Goal: Check status: Check status

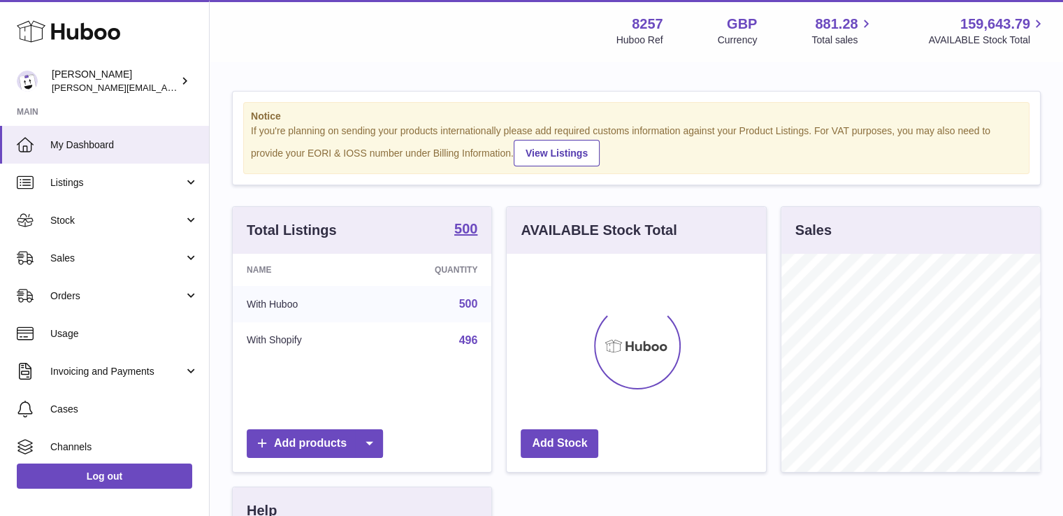
scroll to position [218, 259]
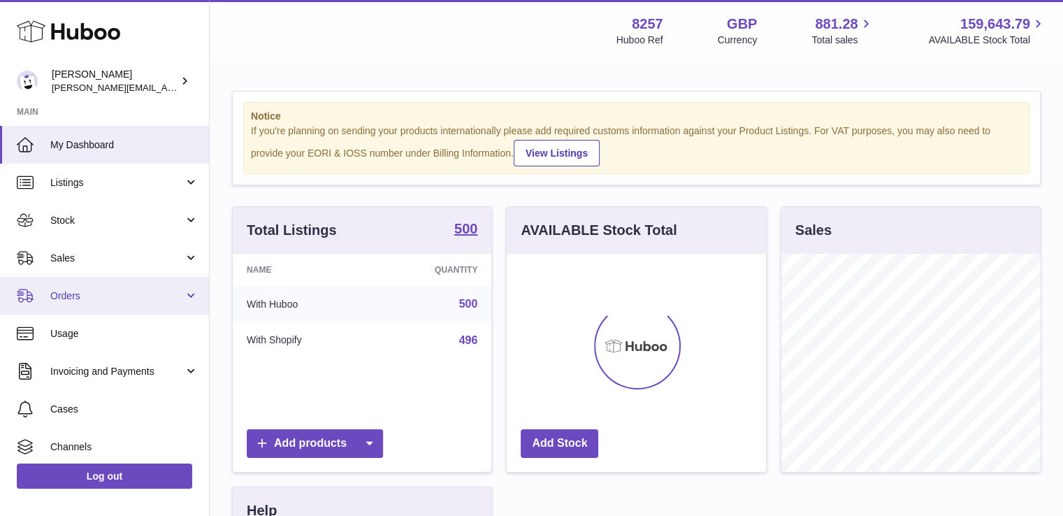
click at [92, 293] on span "Orders" at bounding box center [116, 295] width 133 height 13
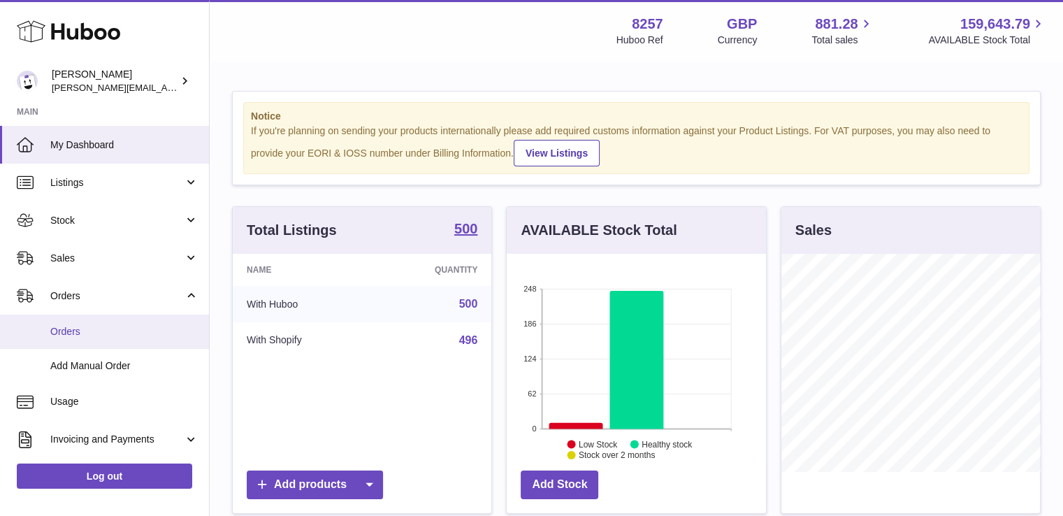
click at [110, 340] on link "Orders" at bounding box center [104, 331] width 209 height 34
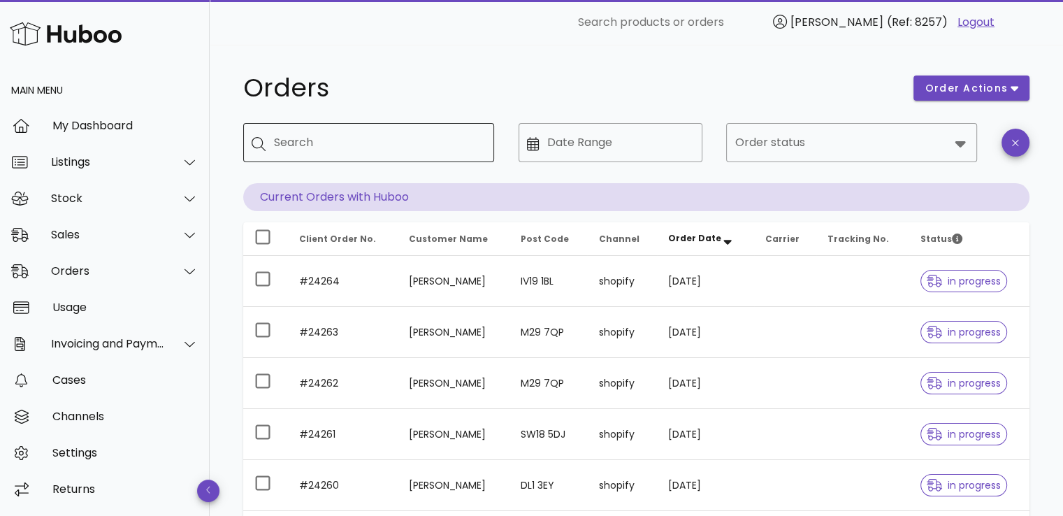
click at [349, 154] on div "Search" at bounding box center [378, 142] width 209 height 39
paste input "*****"
drag, startPoint x: 340, startPoint y: 143, endPoint x: 270, endPoint y: 143, distance: 69.9
click at [270, 143] on div "​ Search *****" at bounding box center [368, 142] width 251 height 39
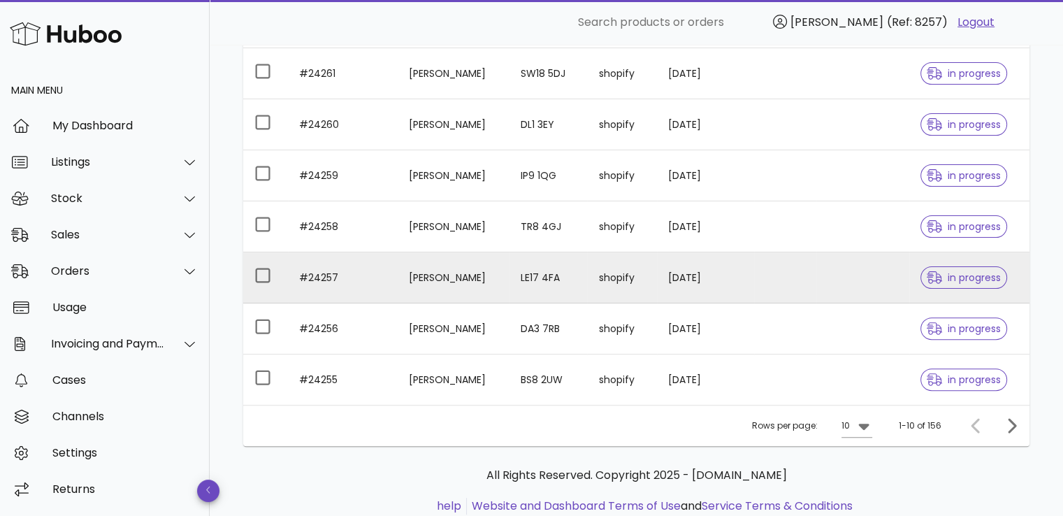
scroll to position [402, 0]
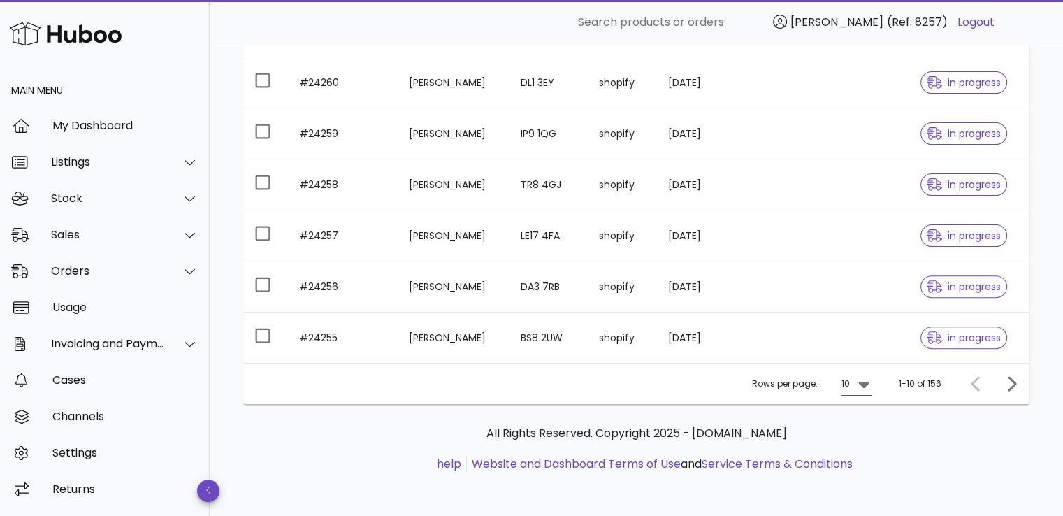
type input "*****"
click at [869, 384] on icon at bounding box center [863, 383] width 17 height 17
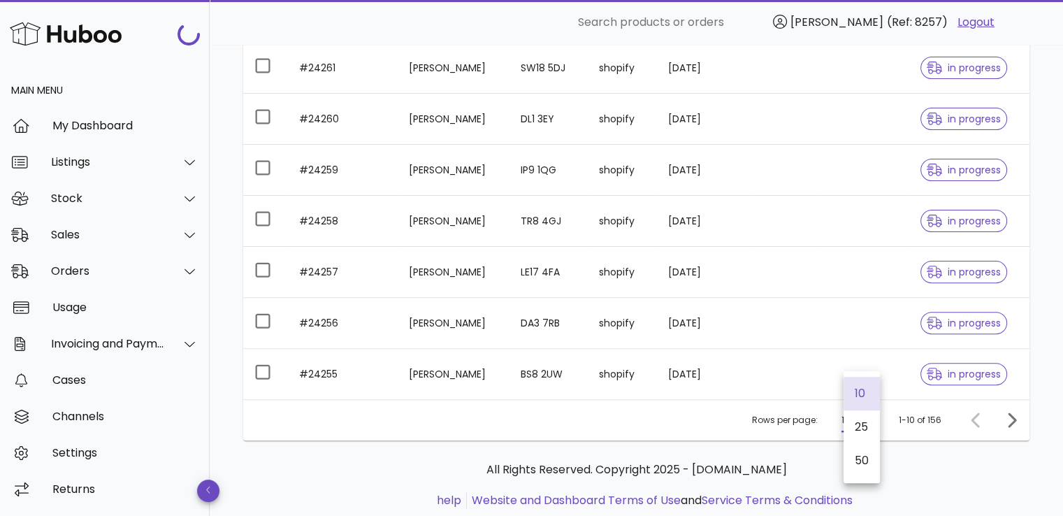
scroll to position [439, 0]
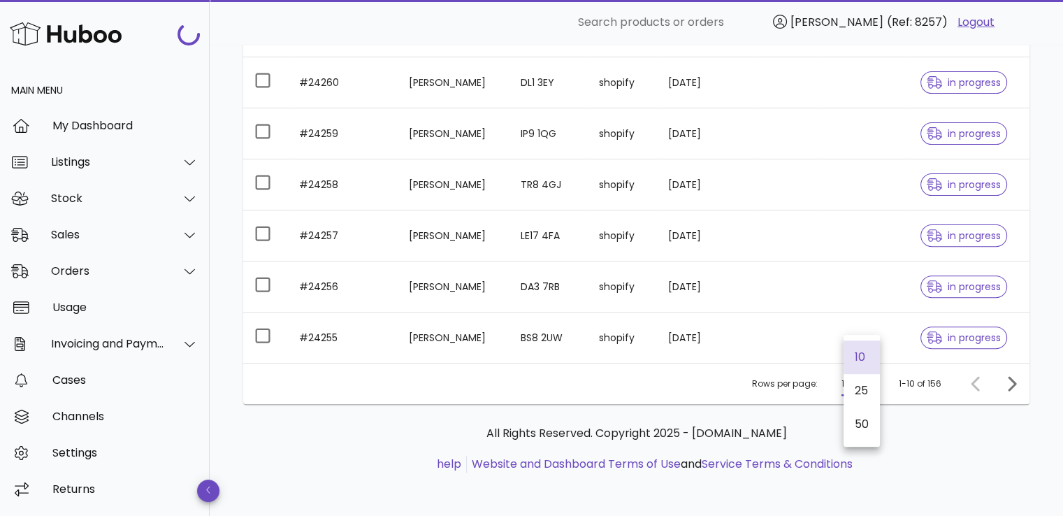
click at [858, 464] on ul "help Website and Dashboard Terms of Use and Service Terms & Conditions" at bounding box center [636, 464] width 764 height 17
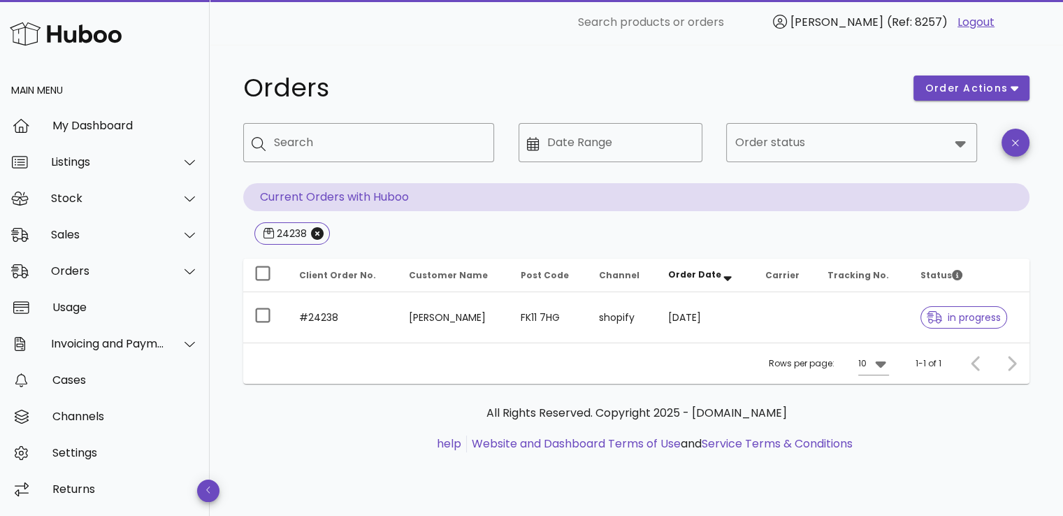
click at [878, 361] on icon at bounding box center [880, 364] width 10 height 6
click at [867, 448] on div "50" at bounding box center [877, 442] width 36 height 34
click at [311, 227] on icon "Close" at bounding box center [317, 233] width 13 height 13
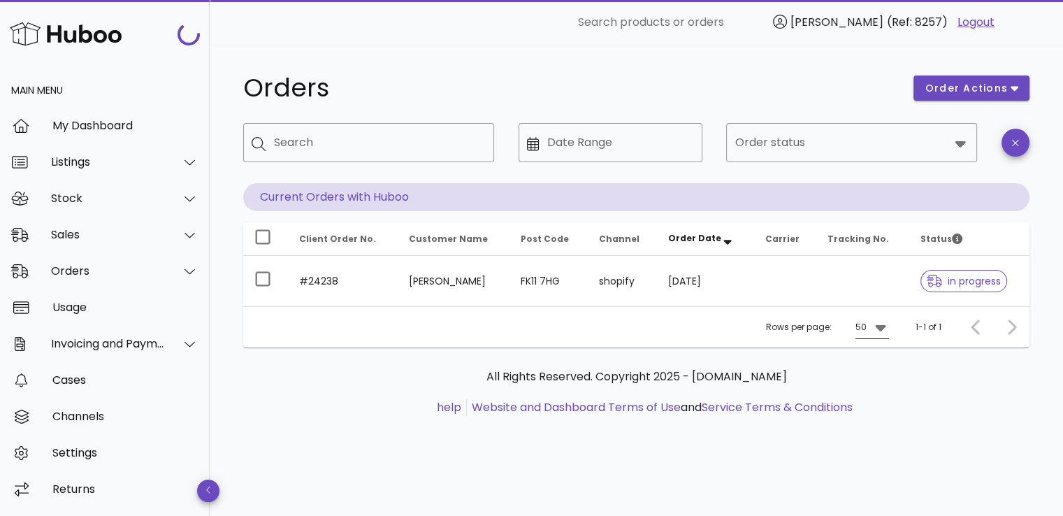
click at [875, 325] on icon at bounding box center [880, 327] width 17 height 17
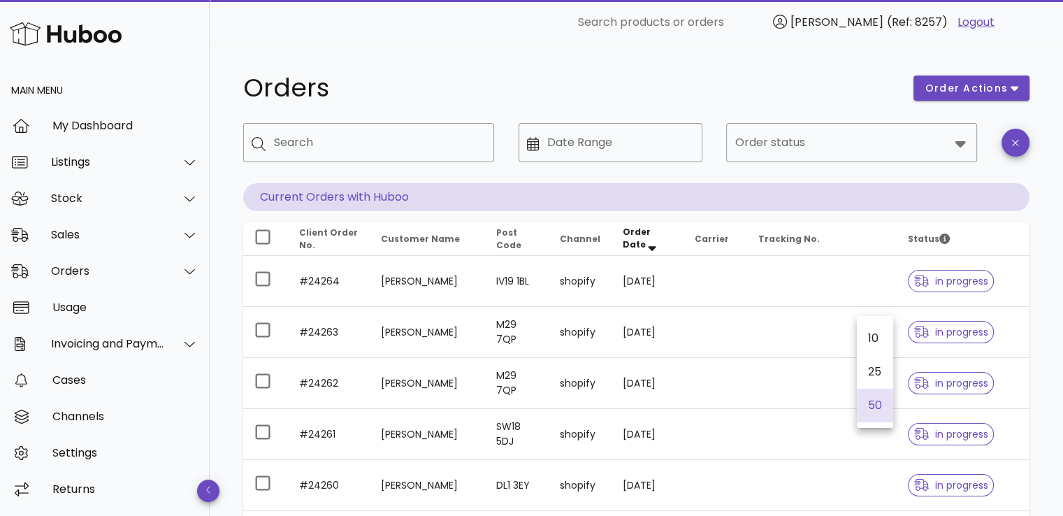
click at [881, 403] on div "50" at bounding box center [875, 404] width 14 height 13
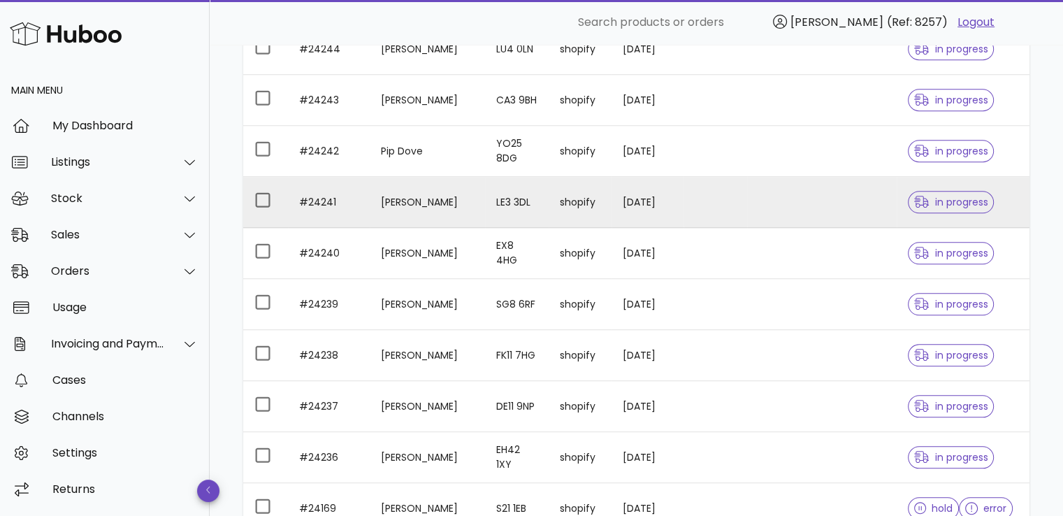
scroll to position [1258, 0]
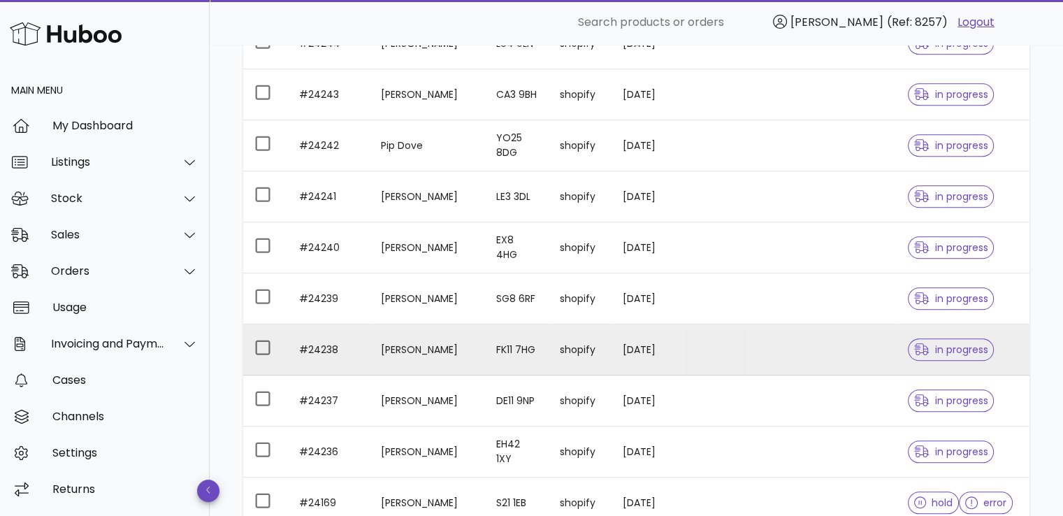
click at [497, 344] on td "FK11 7HG" at bounding box center [516, 349] width 63 height 51
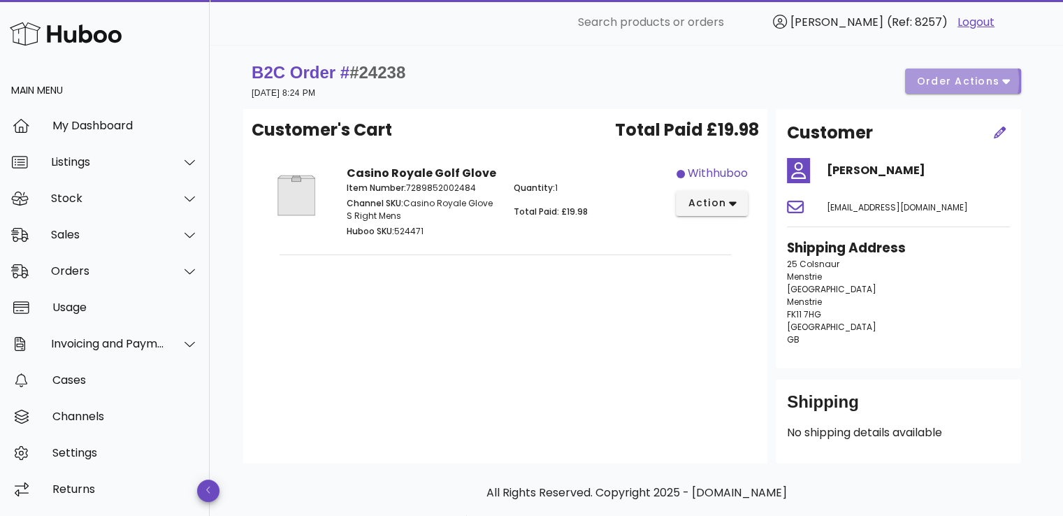
click at [959, 77] on span "order actions" at bounding box center [958, 81] width 84 height 15
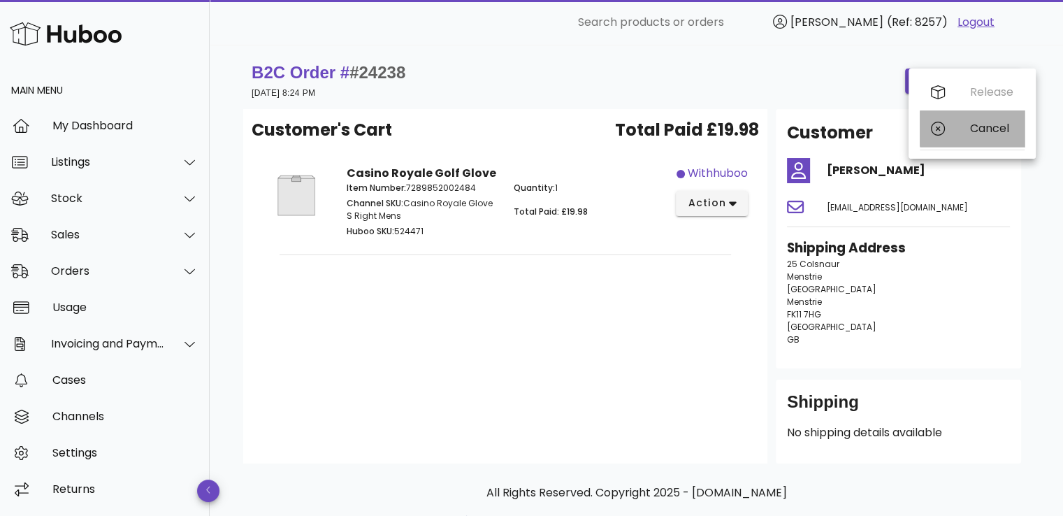
click at [951, 131] on div "Cancel" at bounding box center [972, 128] width 105 height 36
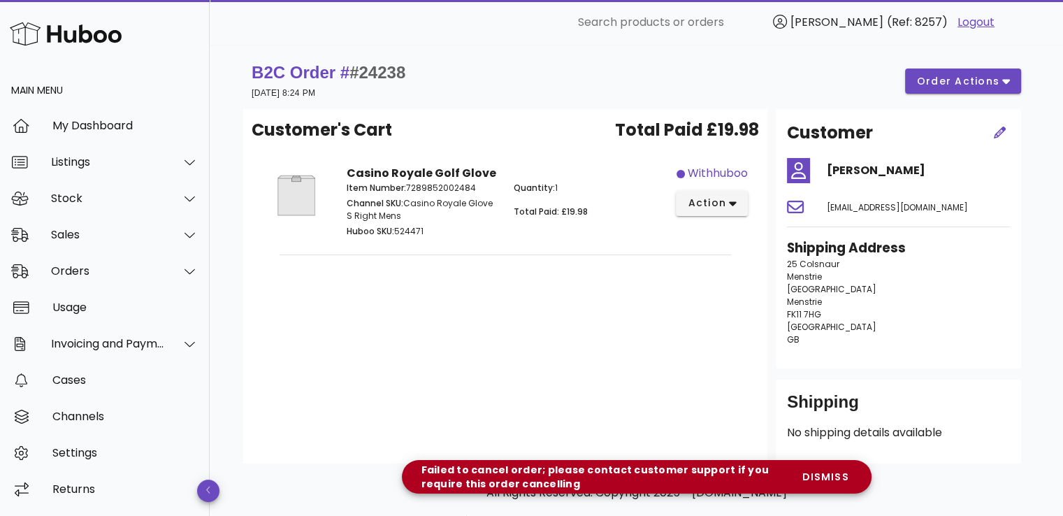
click at [933, 256] on h3 "Shipping Address" at bounding box center [898, 248] width 223 height 20
click at [838, 478] on span "dismiss" at bounding box center [825, 477] width 48 height 15
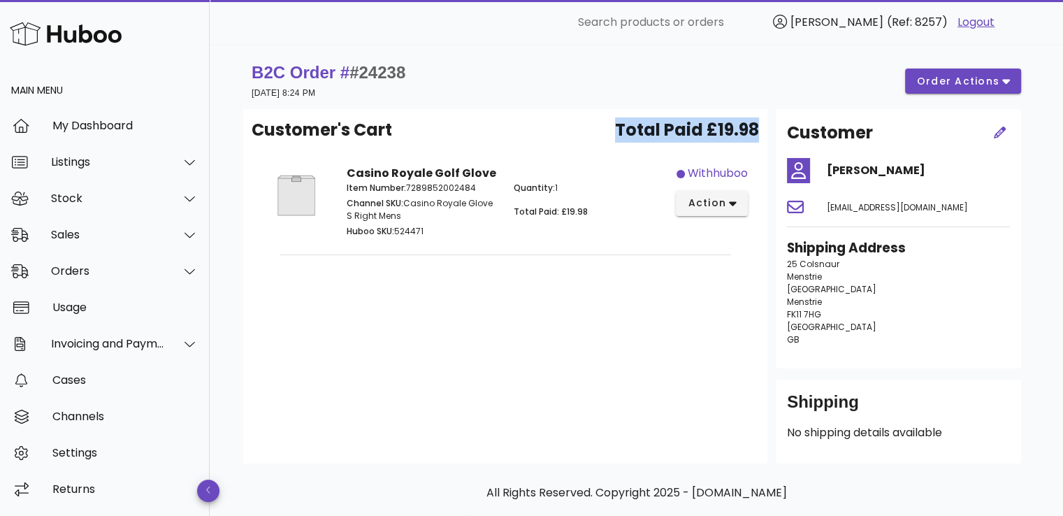
drag, startPoint x: 614, startPoint y: 129, endPoint x: 762, endPoint y: 128, distance: 148.1
click at [762, 128] on div "Customer's Cart Total Paid £19.98 Casino Royale Golf Glove Item Number: 7289852…" at bounding box center [505, 286] width 524 height 354
drag, startPoint x: 760, startPoint y: 129, endPoint x: 609, endPoint y: 126, distance: 151.6
click at [609, 126] on div "Customer's Cart Total Paid £19.98 Casino Royale Golf Glove Item Number: 7289852…" at bounding box center [505, 286] width 524 height 354
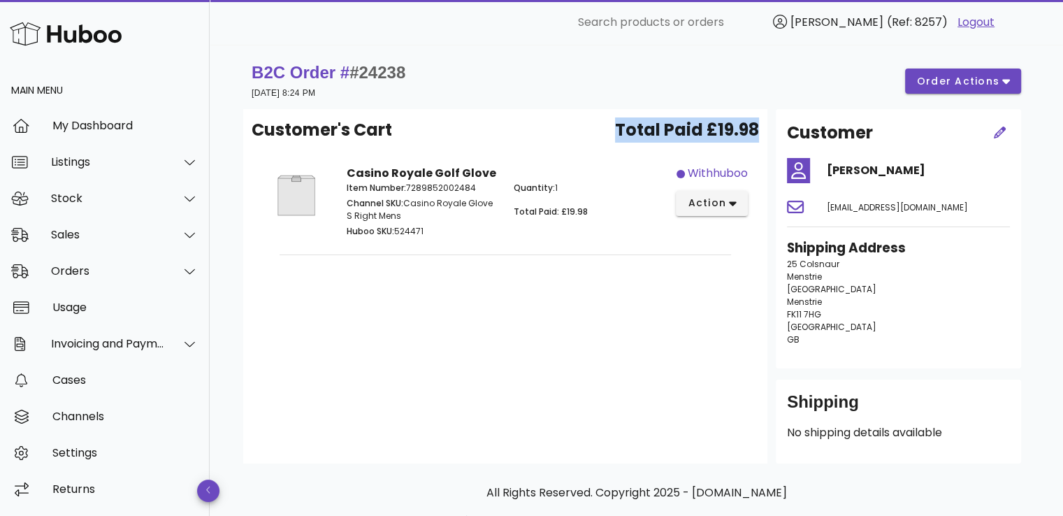
click at [609, 126] on div "Customer's Cart Total Paid £19.98" at bounding box center [505, 135] width 507 height 36
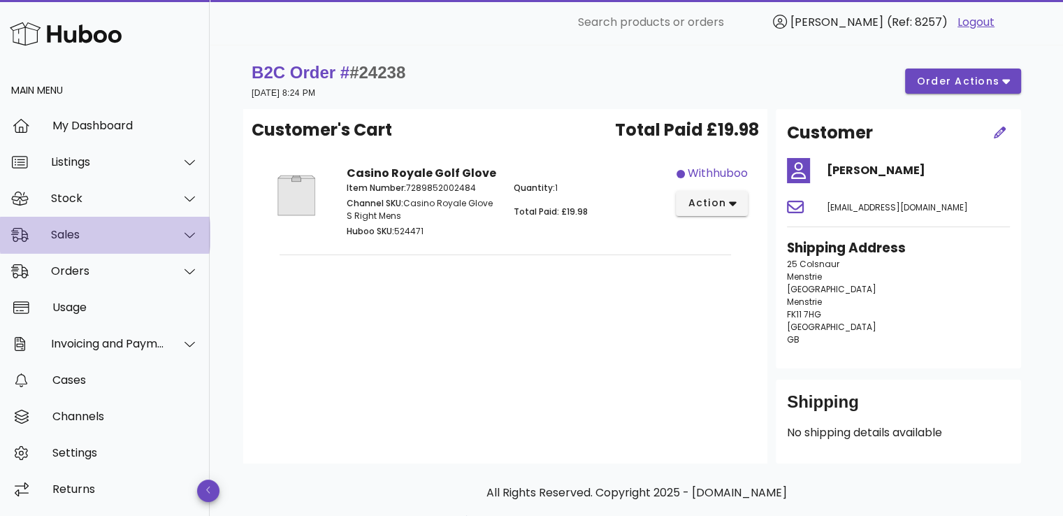
click at [134, 224] on div "Sales" at bounding box center [105, 235] width 210 height 36
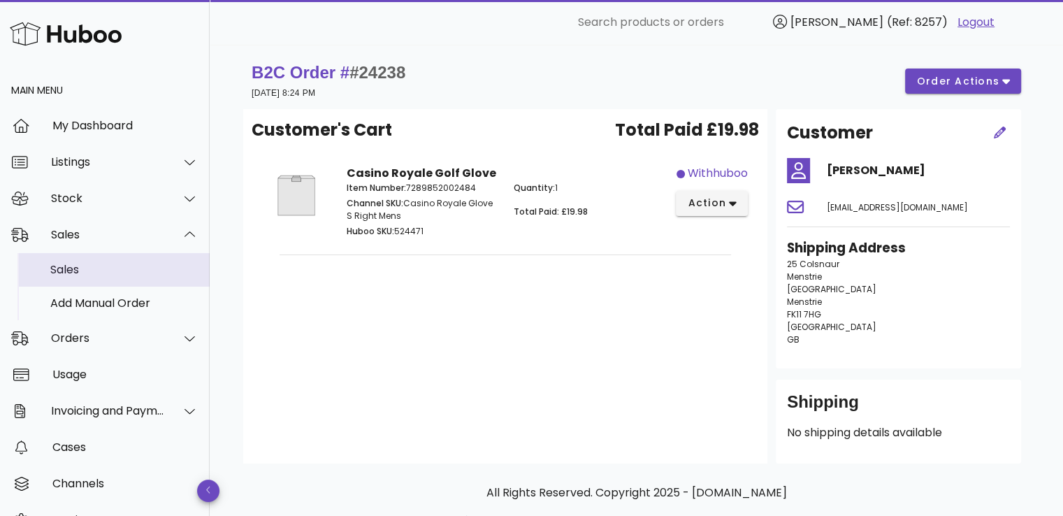
click at [140, 275] on div "Sales" at bounding box center [124, 269] width 148 height 13
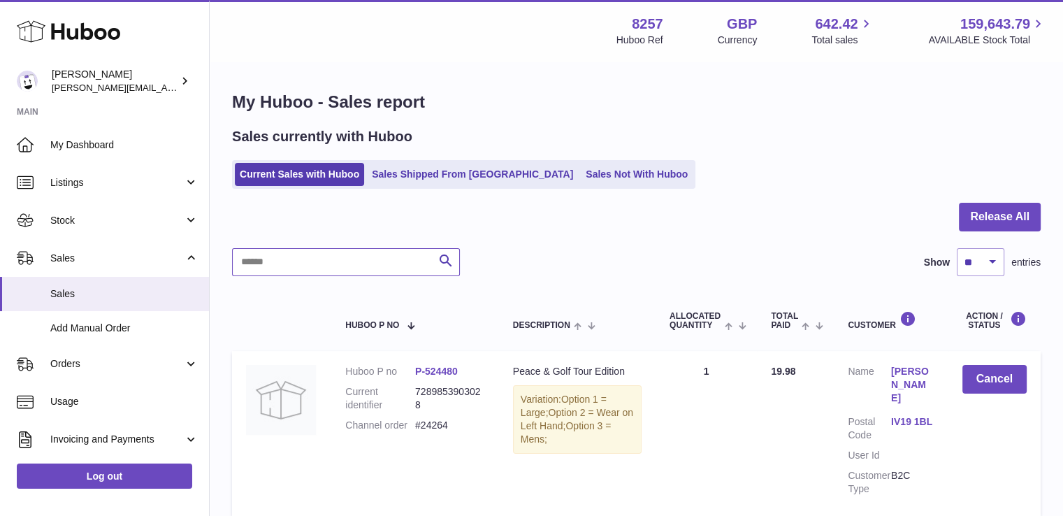
click at [366, 273] on input "text" at bounding box center [346, 262] width 228 height 28
paste input "**********"
type input "**********"
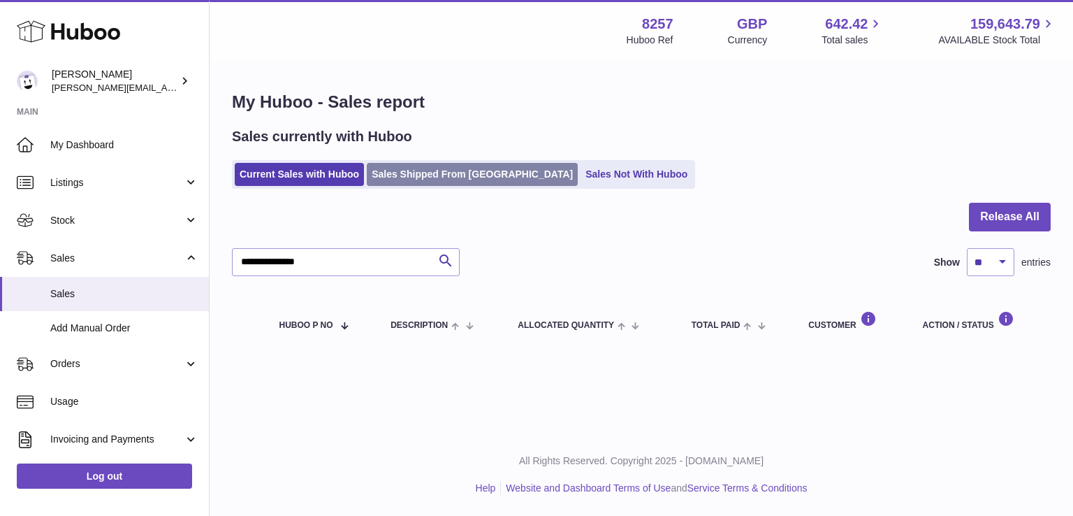
click at [391, 170] on link "Sales Shipped From [GEOGRAPHIC_DATA]" at bounding box center [472, 174] width 211 height 23
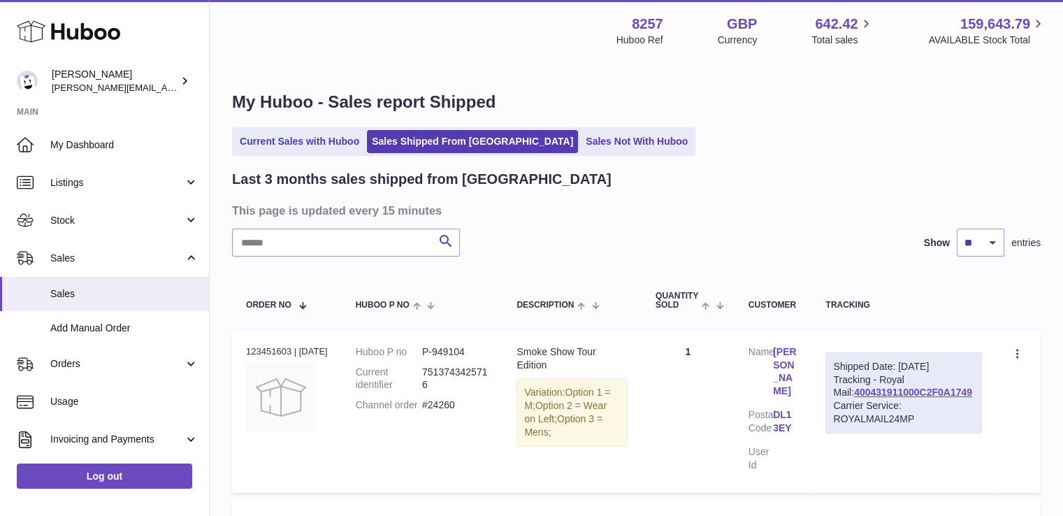
click at [372, 235] on input "text" at bounding box center [346, 242] width 228 height 28
paste input "**********"
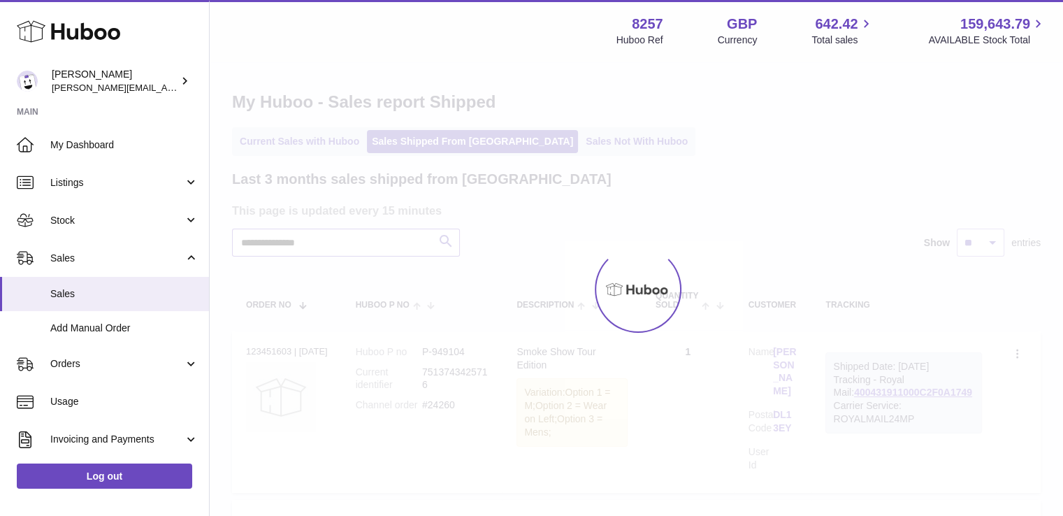
type input "**********"
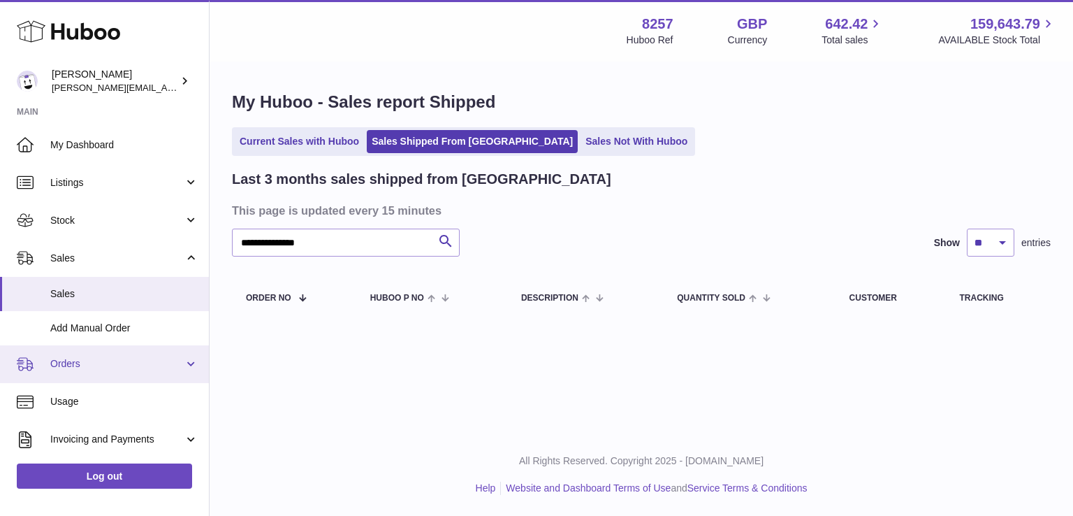
click at [77, 358] on span "Orders" at bounding box center [116, 363] width 133 height 13
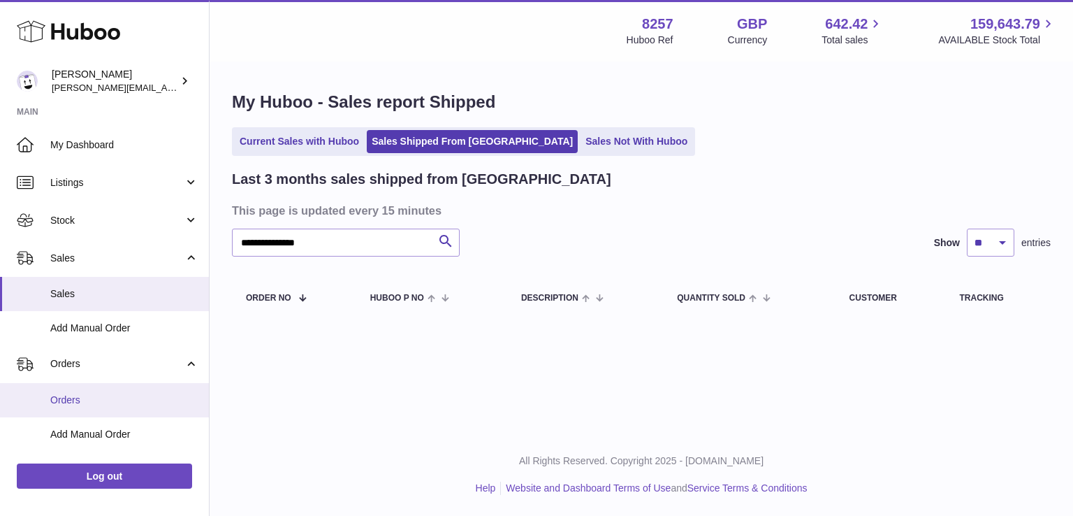
click at [86, 393] on span "Orders" at bounding box center [124, 399] width 148 height 13
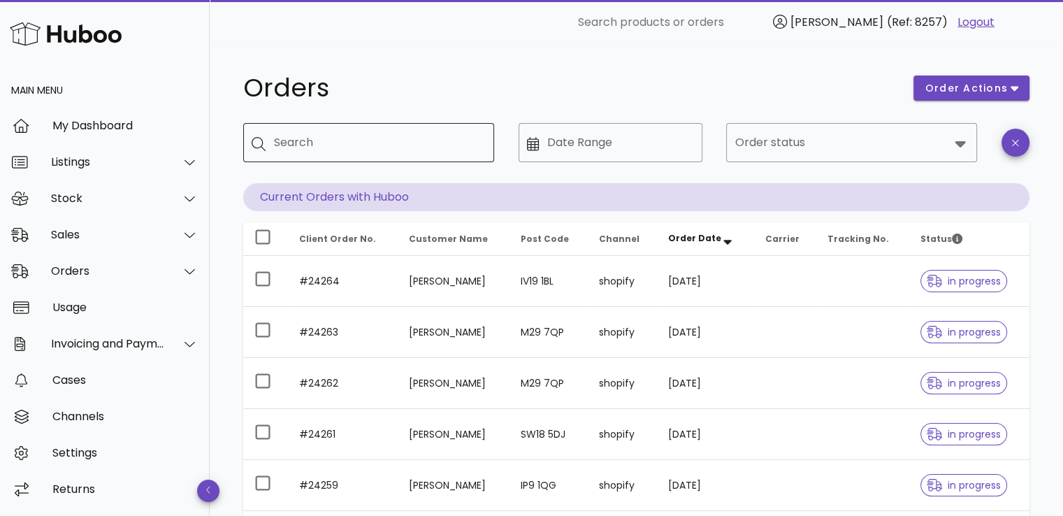
click at [375, 149] on input "Search" at bounding box center [378, 142] width 209 height 22
paste input "**********"
type input "**********"
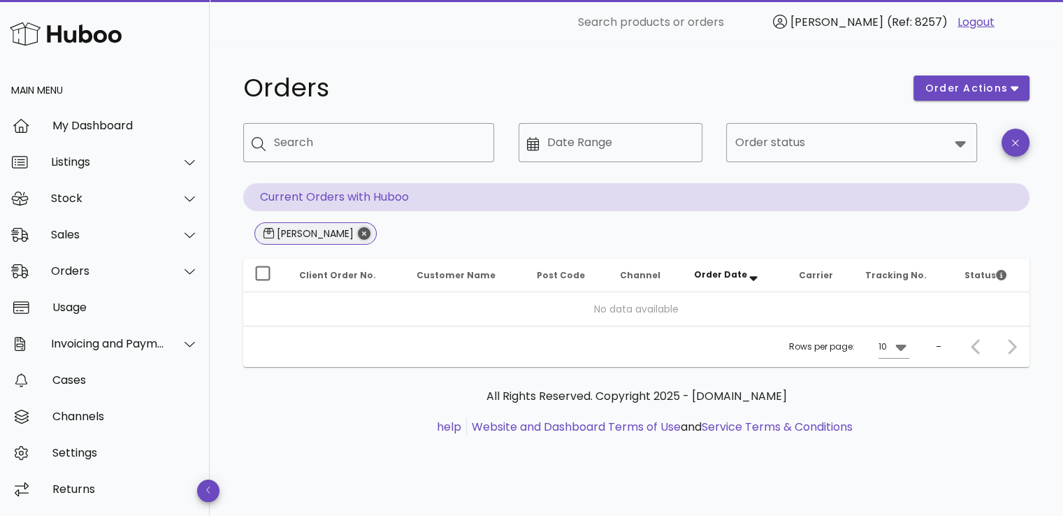
click at [358, 237] on icon "Close" at bounding box center [364, 233] width 13 height 13
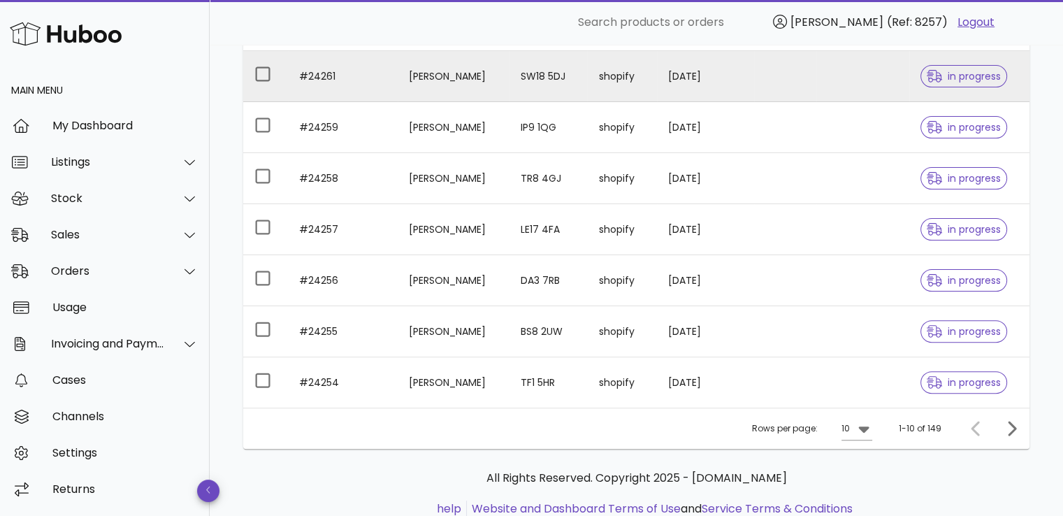
scroll to position [402, 0]
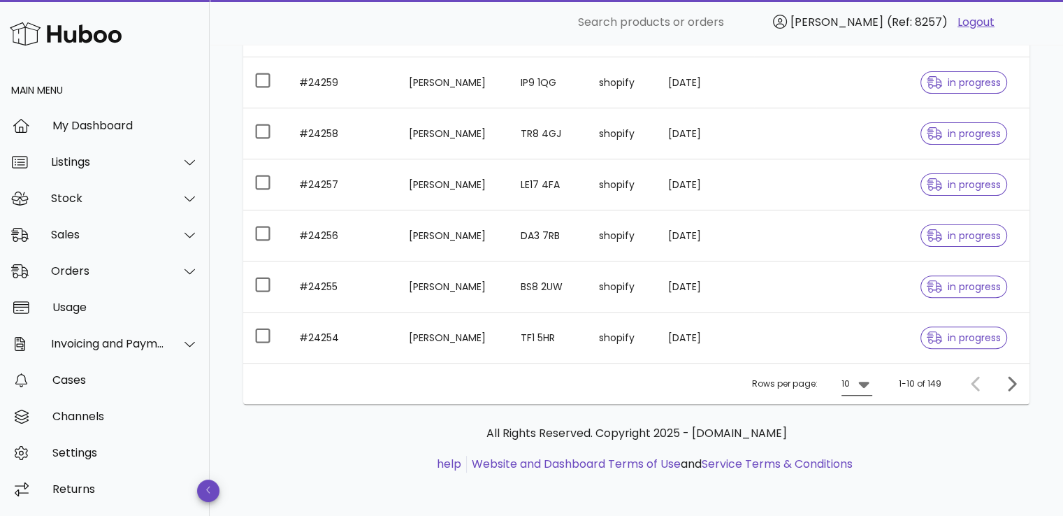
click at [866, 379] on icon at bounding box center [863, 383] width 17 height 17
click at [864, 459] on div "50" at bounding box center [862, 459] width 14 height 13
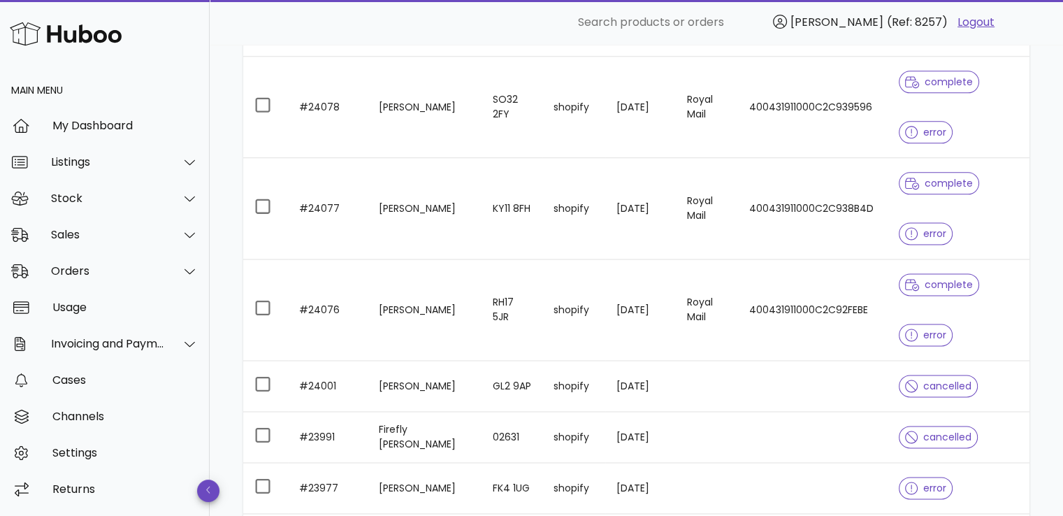
scroll to position [1752, 0]
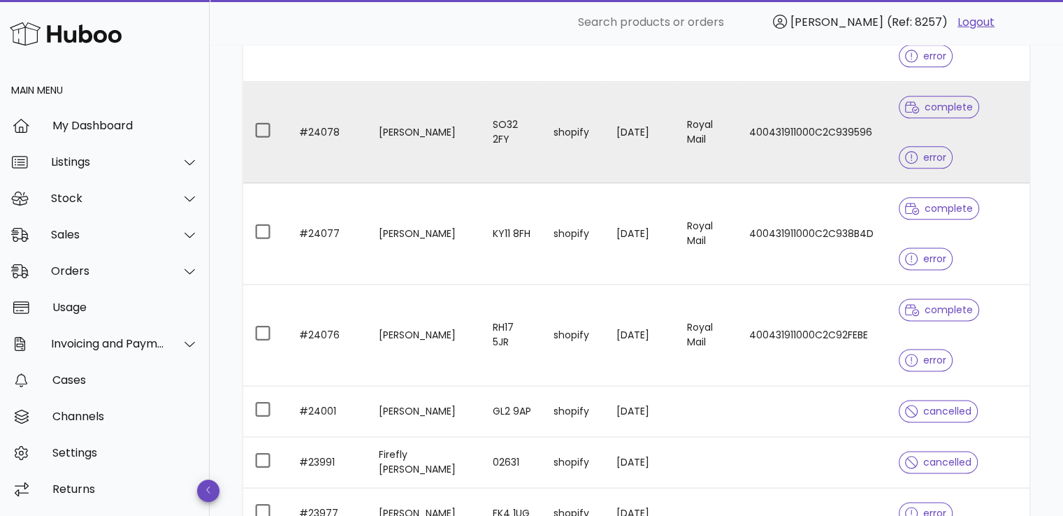
click at [548, 133] on td "shopify" at bounding box center [573, 132] width 63 height 101
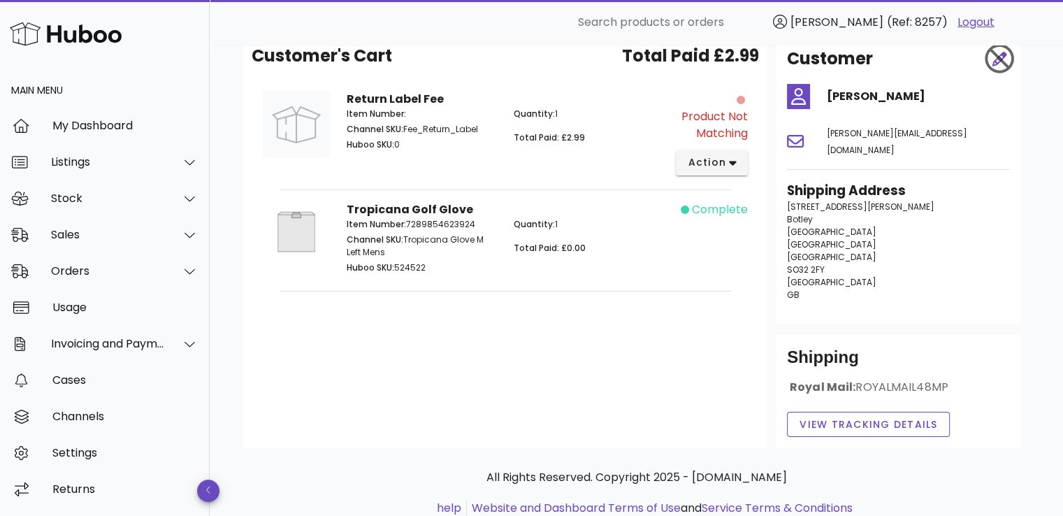
scroll to position [193, 0]
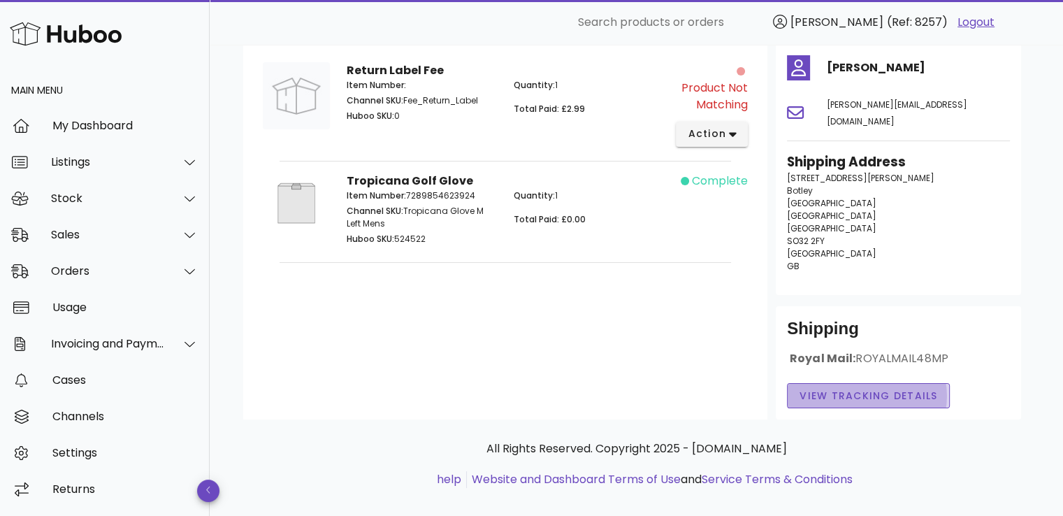
click at [878, 388] on span "View Tracking details" at bounding box center [868, 395] width 139 height 15
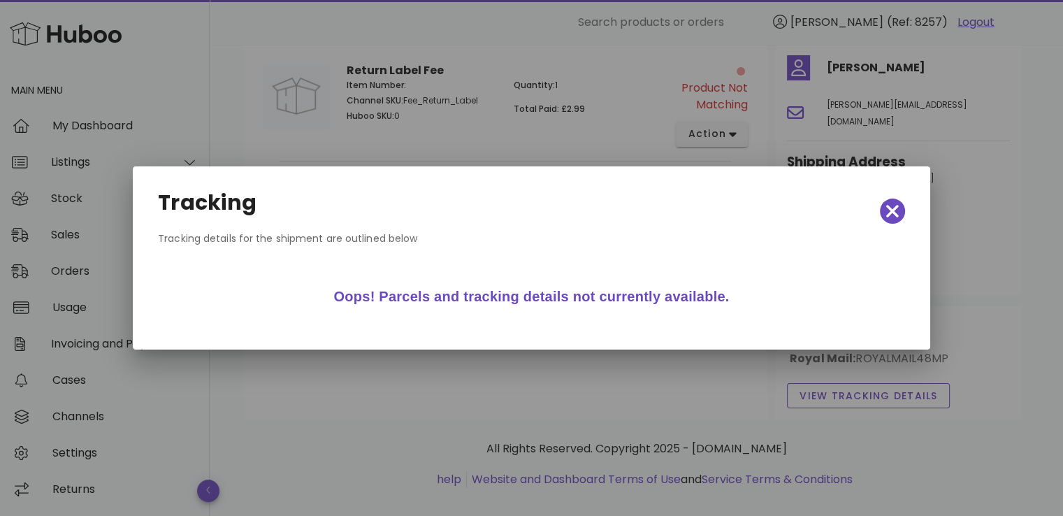
click at [465, 296] on div "Oops! Parcels and tracking details not currently available." at bounding box center [531, 296] width 736 height 45
click at [895, 205] on icon "button" at bounding box center [892, 211] width 13 height 13
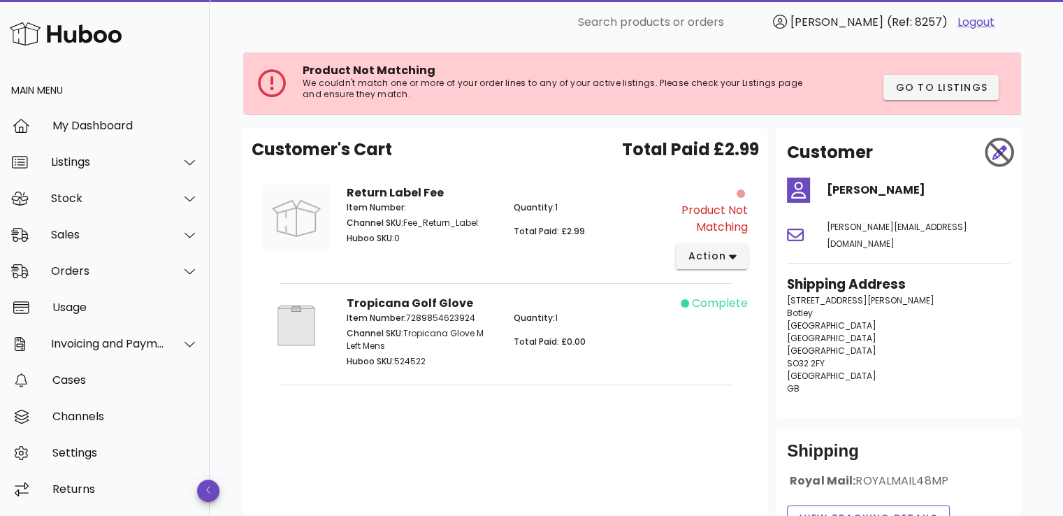
scroll to position [0, 0]
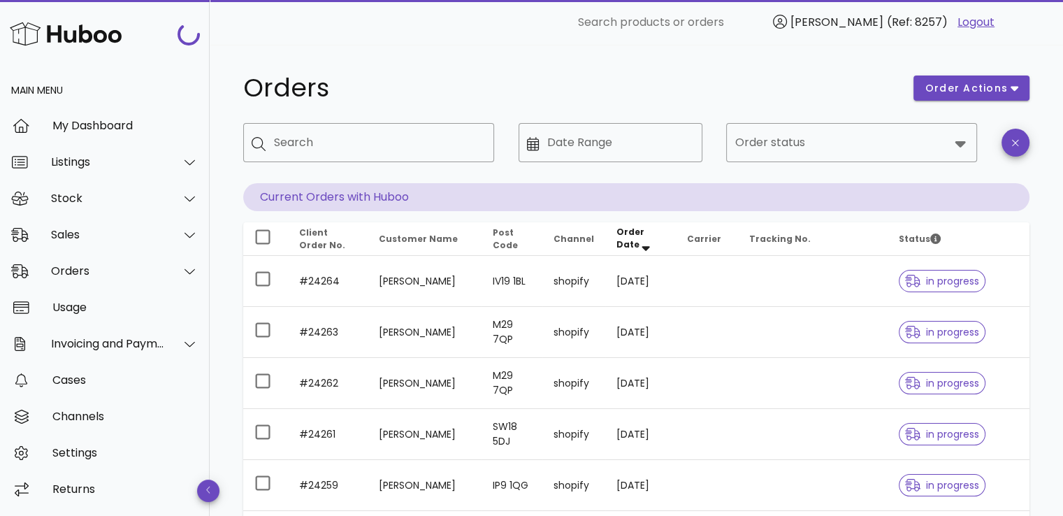
scroll to position [1752, 0]
